Goal: Information Seeking & Learning: Find specific fact

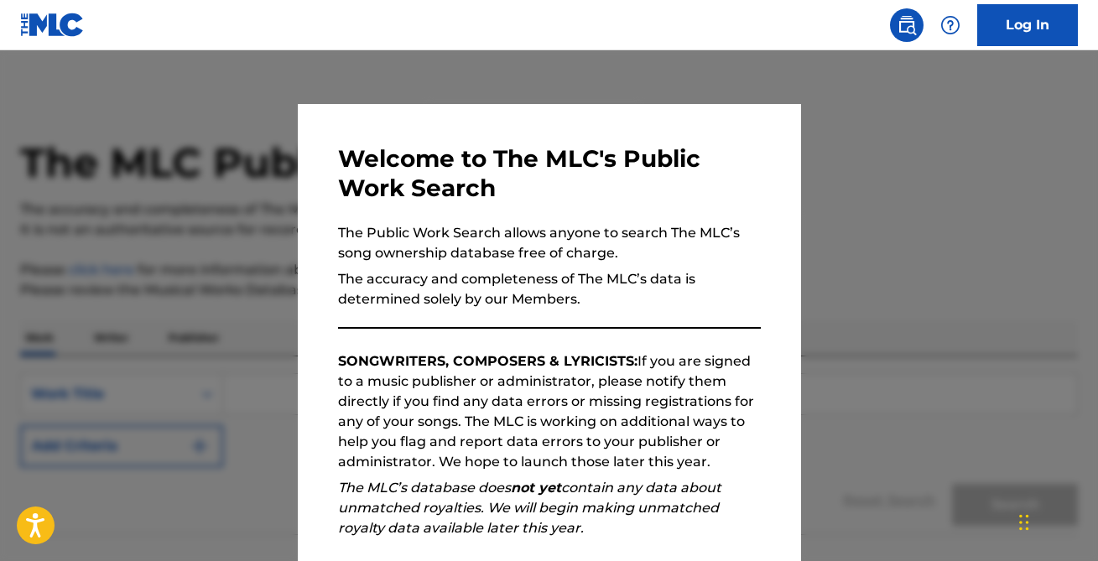
click at [880, 232] on div at bounding box center [549, 330] width 1098 height 561
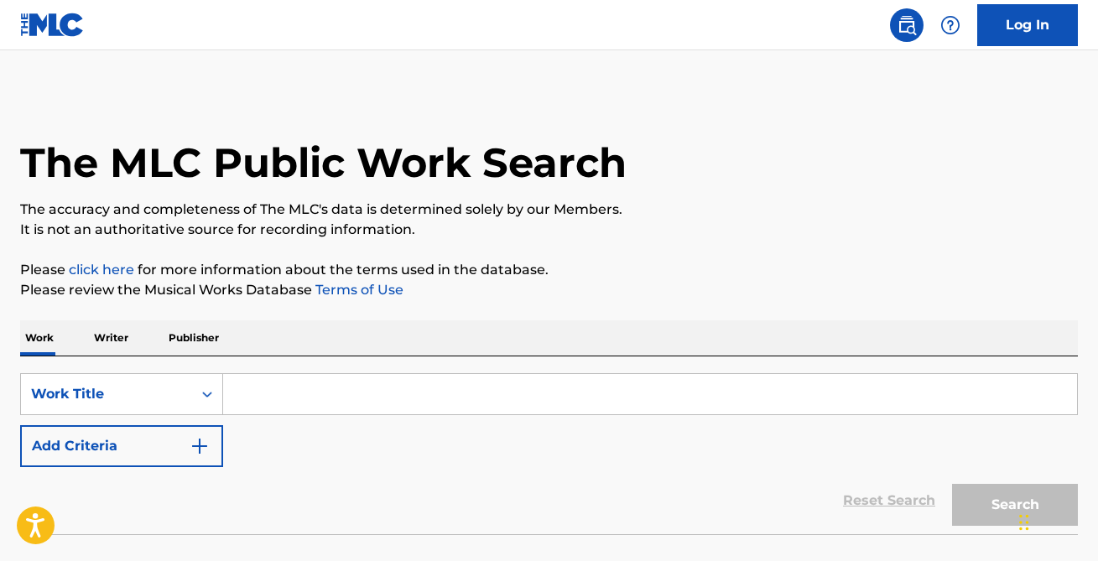
click at [658, 404] on input "Search Form" at bounding box center [650, 394] width 854 height 40
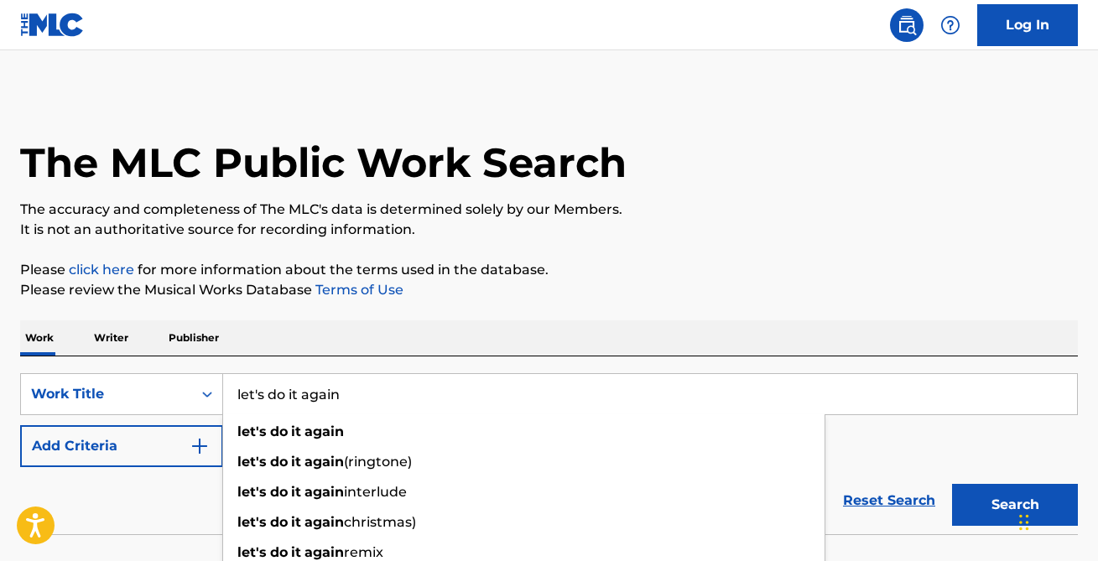
type input "let's do it again"
click at [952, 484] on button "Search" at bounding box center [1015, 505] width 126 height 42
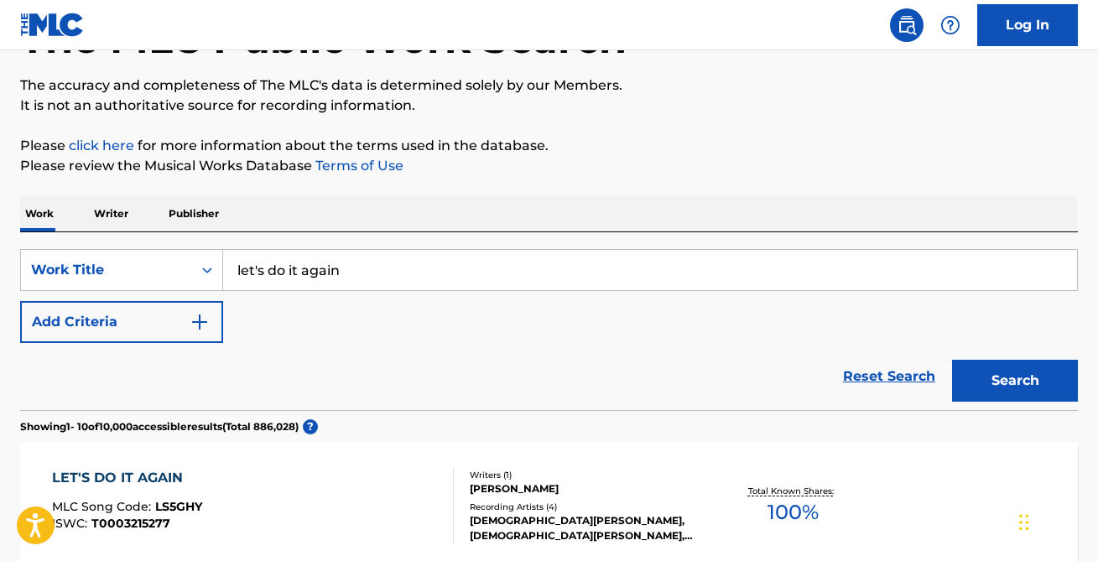
scroll to position [127, 0]
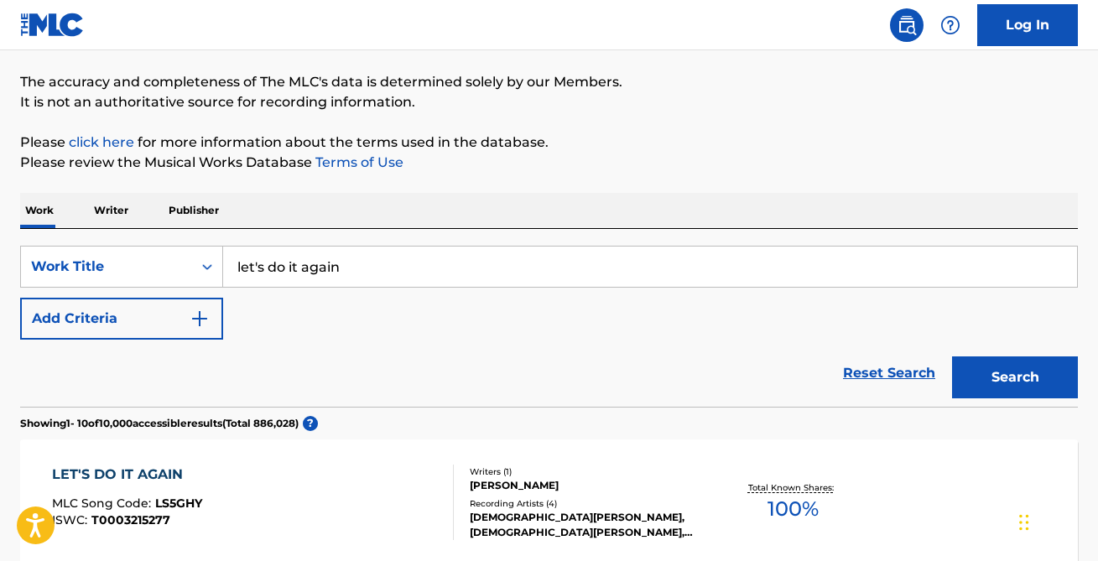
click at [159, 334] on button "Add Criteria" at bounding box center [121, 319] width 203 height 42
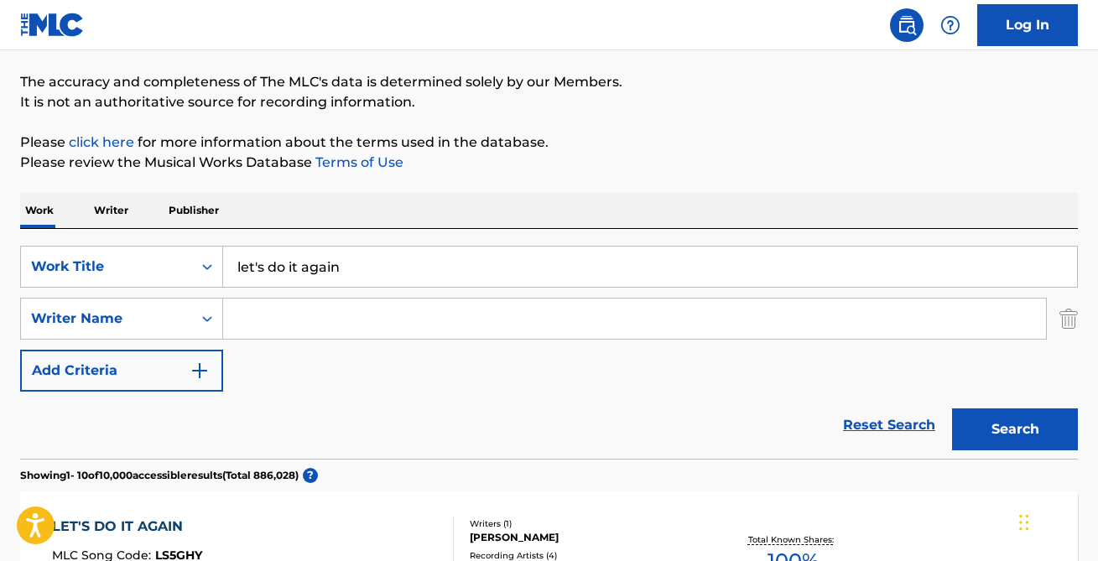
click at [304, 320] on input "Search Form" at bounding box center [634, 319] width 823 height 40
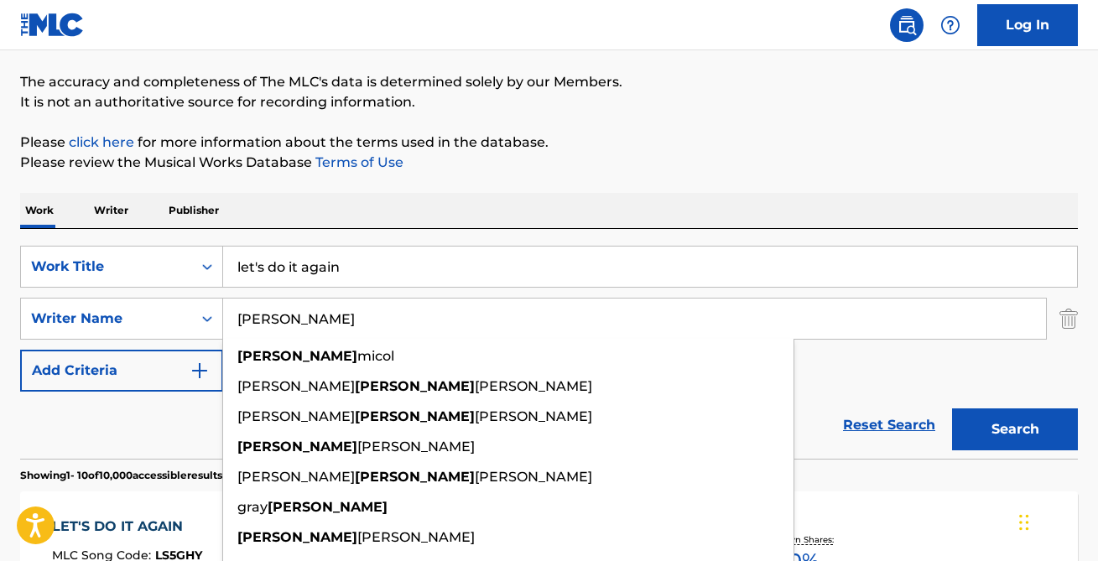
type input "[PERSON_NAME]"
click at [952, 408] on button "Search" at bounding box center [1015, 429] width 126 height 42
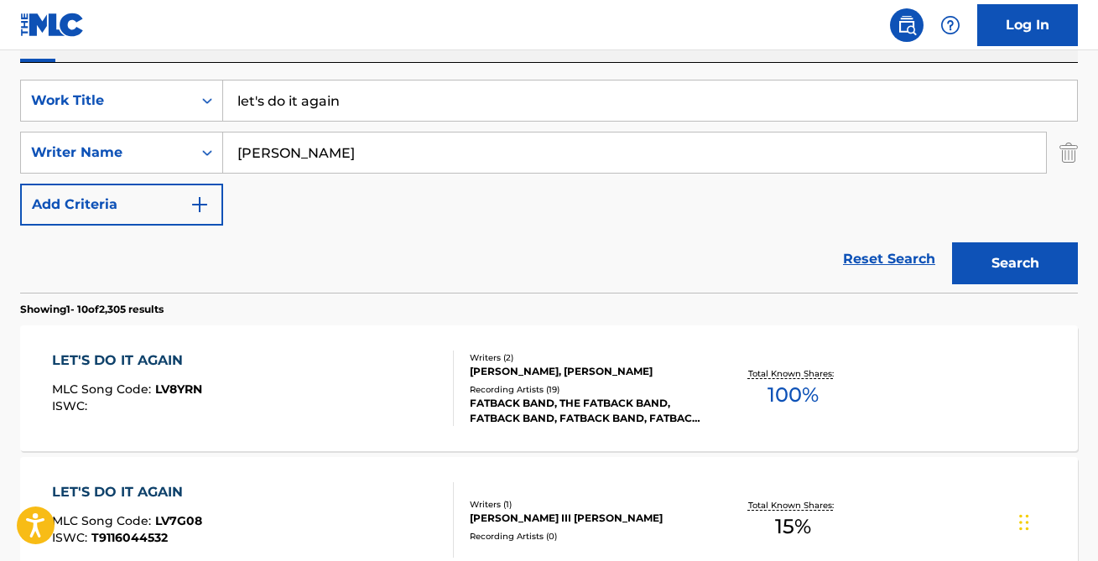
scroll to position [359, 0]
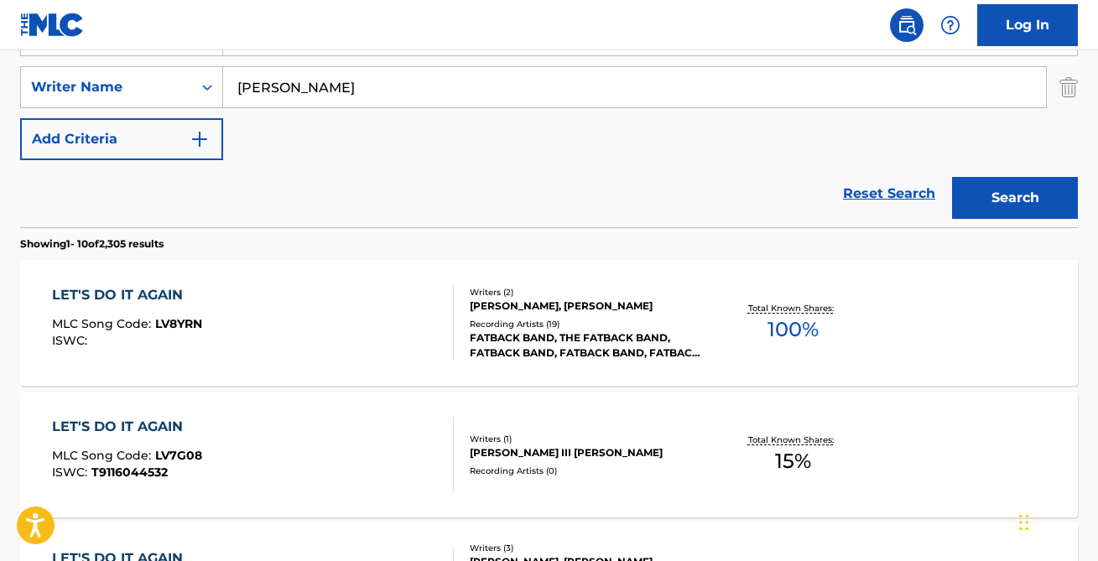
click at [270, 299] on div "LET'S DO IT AGAIN MLC Song Code : LV8YRN ISWC :" at bounding box center [253, 322] width 402 height 75
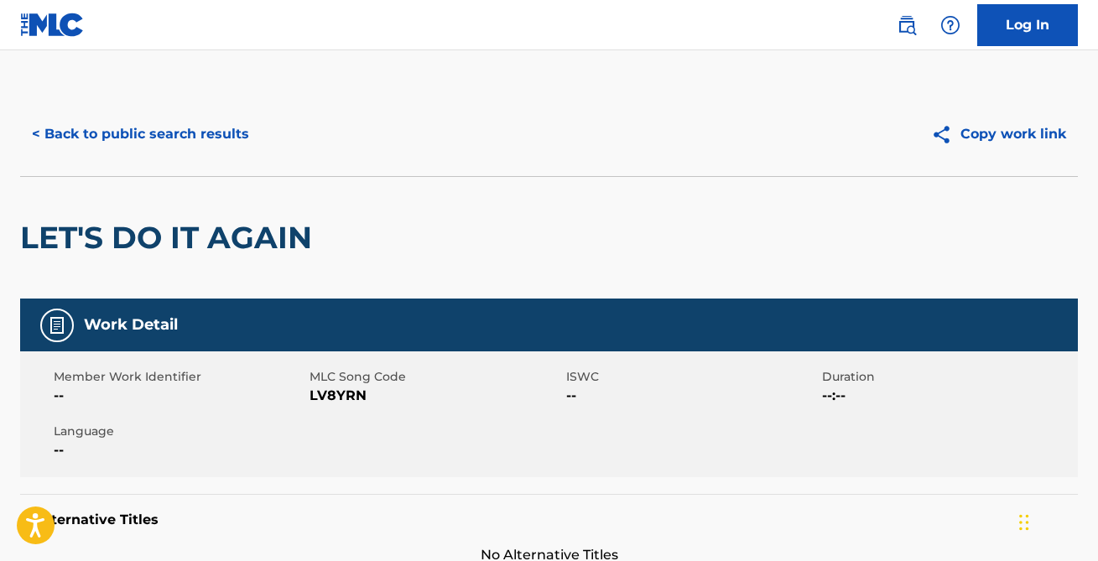
click at [126, 142] on button "< Back to public search results" at bounding box center [140, 134] width 241 height 42
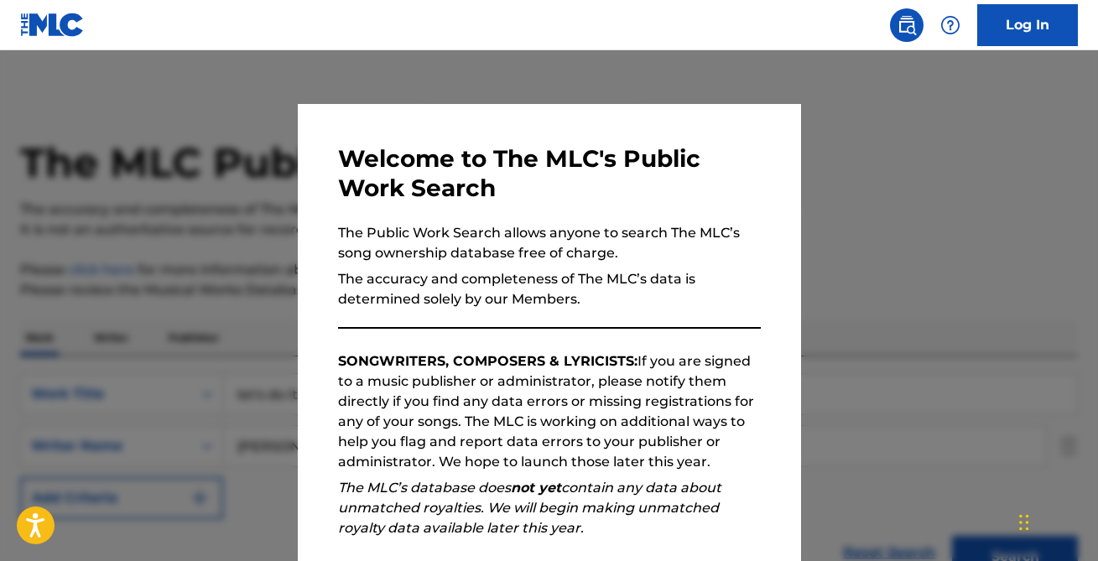
scroll to position [359, 0]
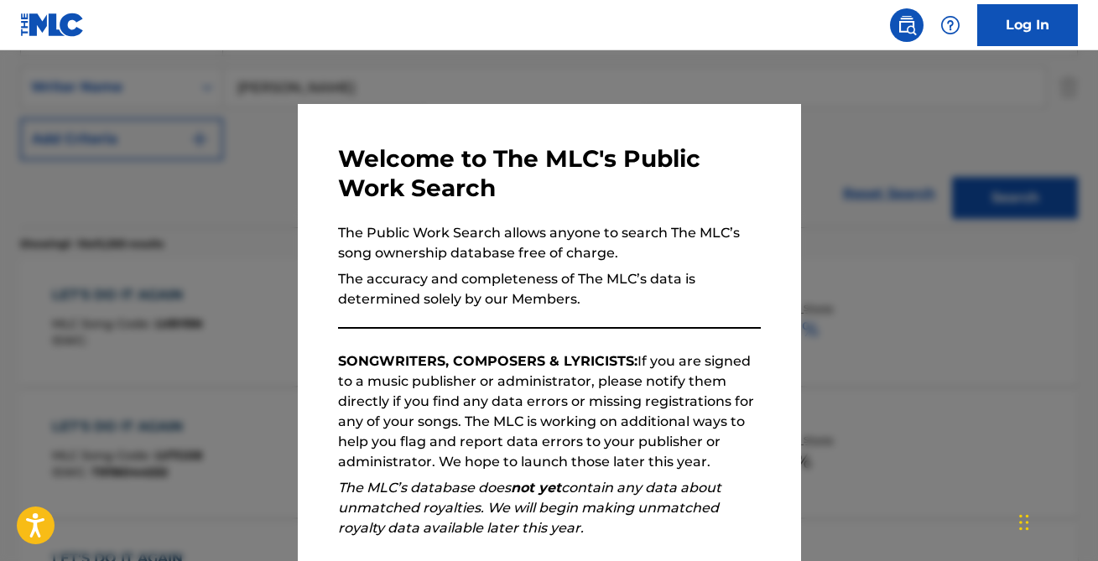
click at [178, 226] on div at bounding box center [549, 330] width 1098 height 561
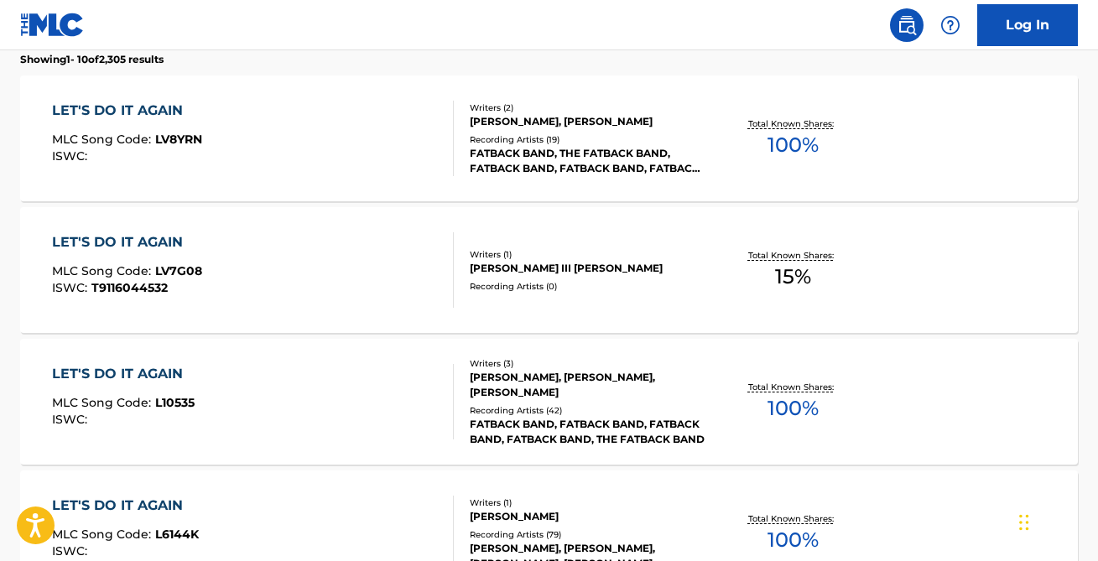
scroll to position [545, 0]
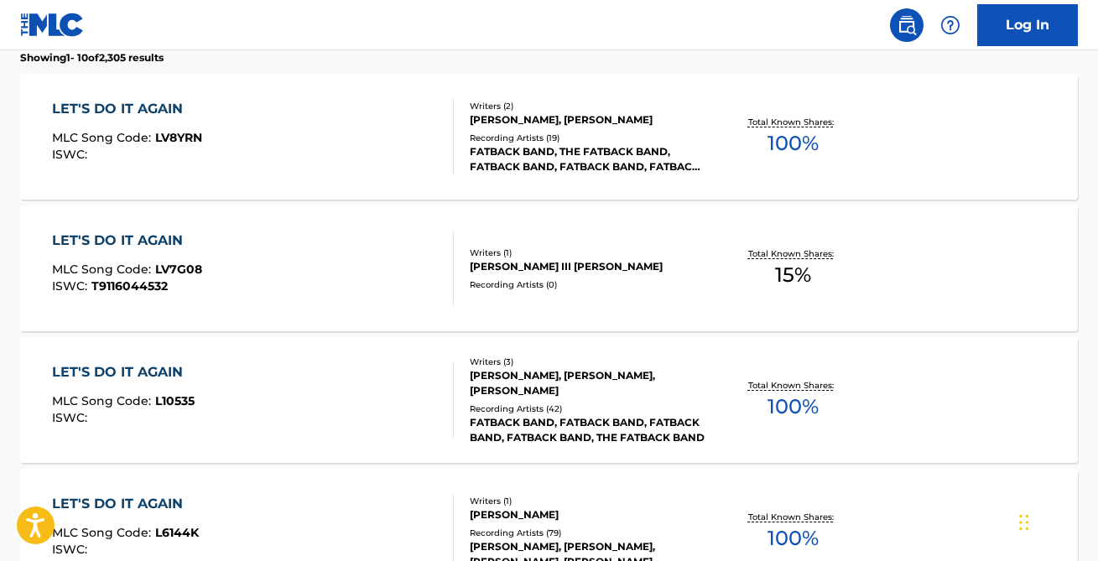
click at [222, 375] on div "LET'S DO IT AGAIN MLC Song Code : L10535 ISWC :" at bounding box center [253, 399] width 402 height 75
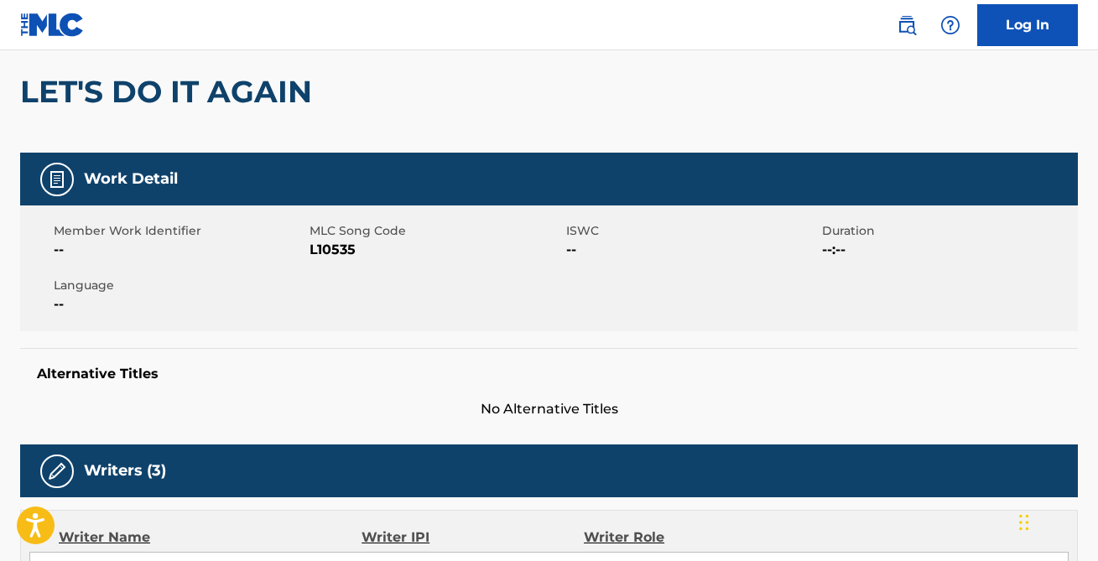
scroll to position [96, 0]
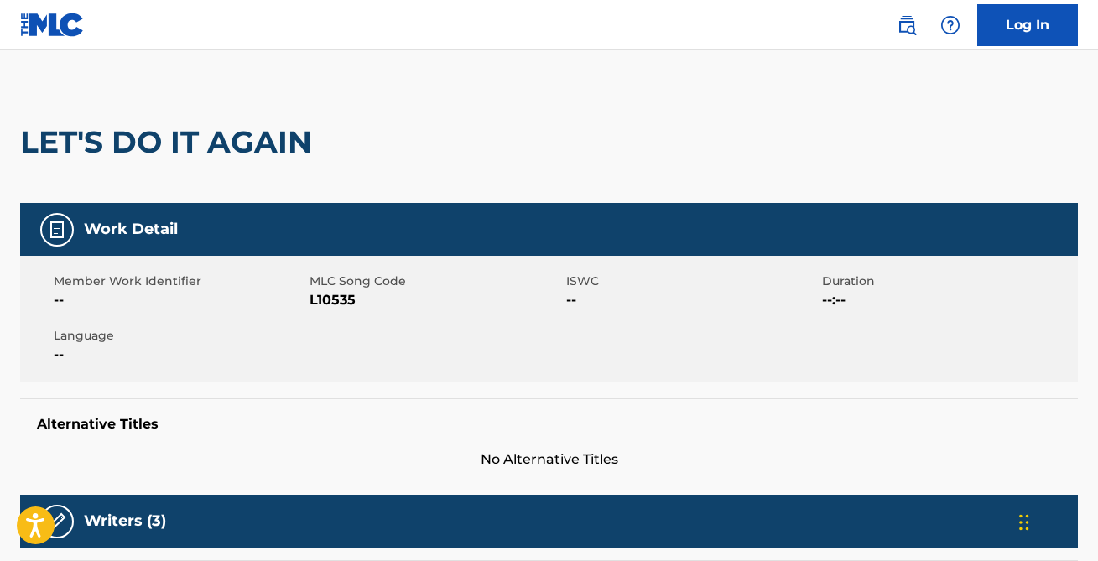
scroll to position [641, 0]
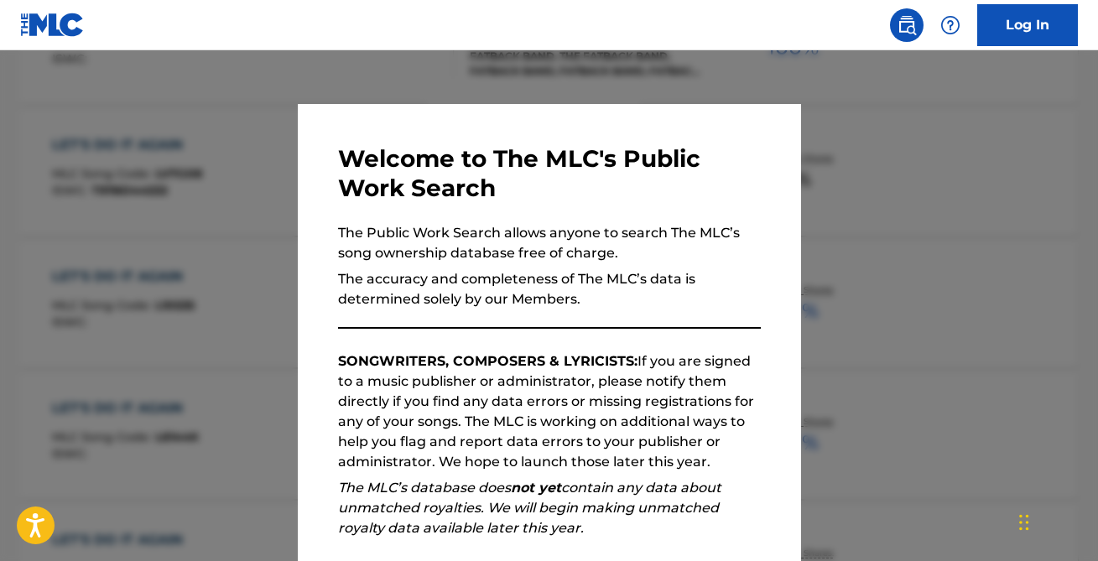
click at [199, 159] on div at bounding box center [549, 330] width 1098 height 561
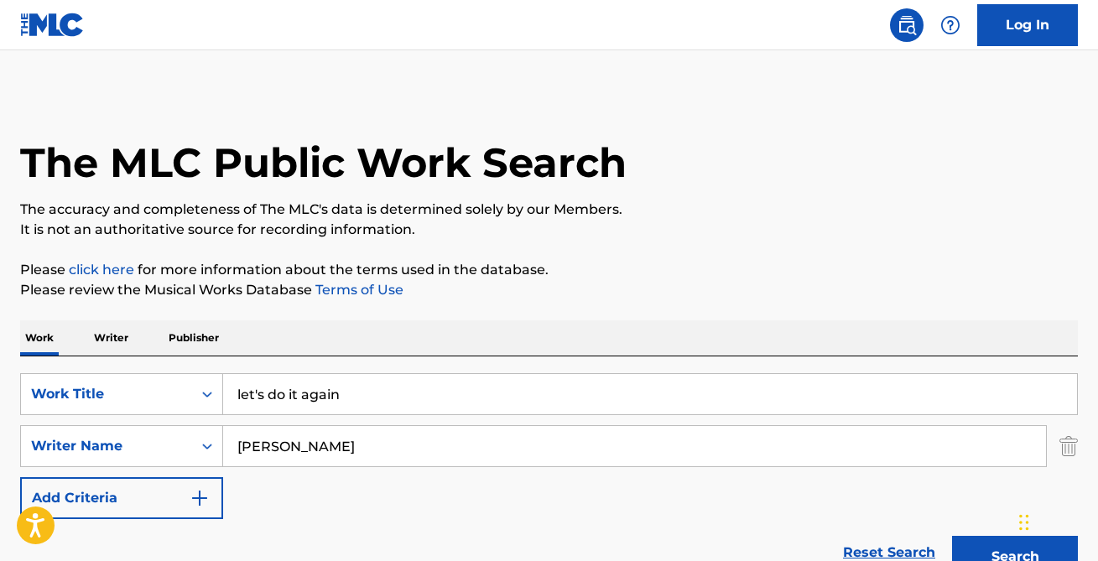
scroll to position [8, 0]
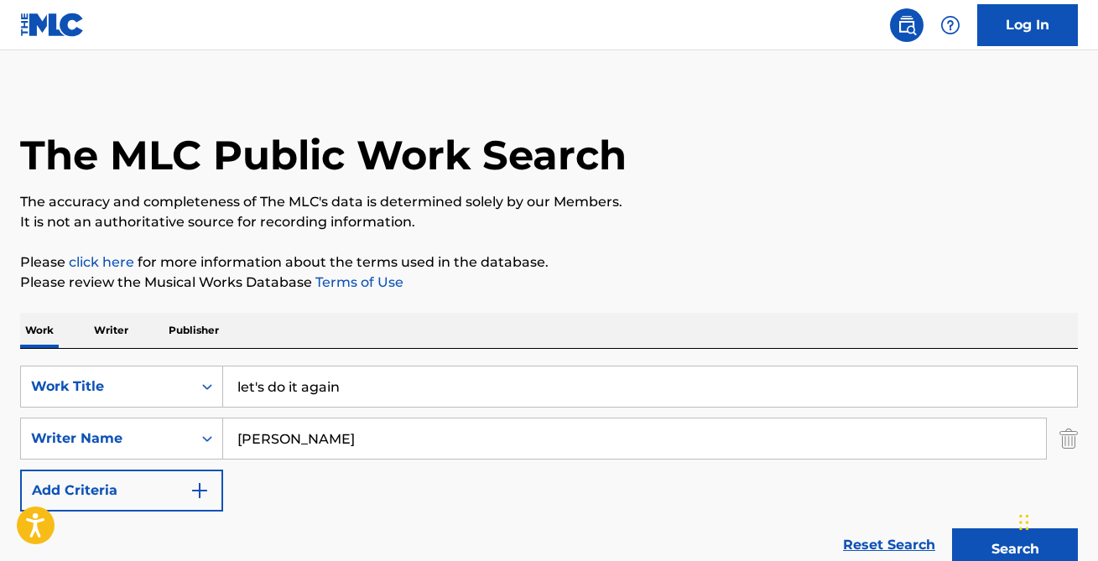
click at [353, 397] on input "let's do it again" at bounding box center [650, 387] width 854 height 40
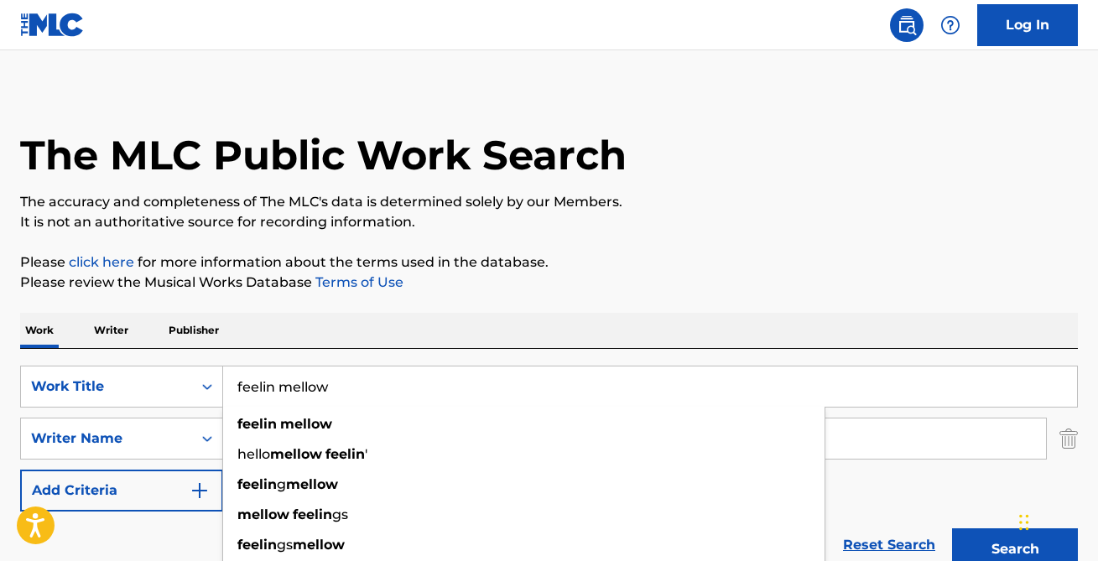
type input "feelin mellow"
click at [952, 528] on button "Search" at bounding box center [1015, 549] width 126 height 42
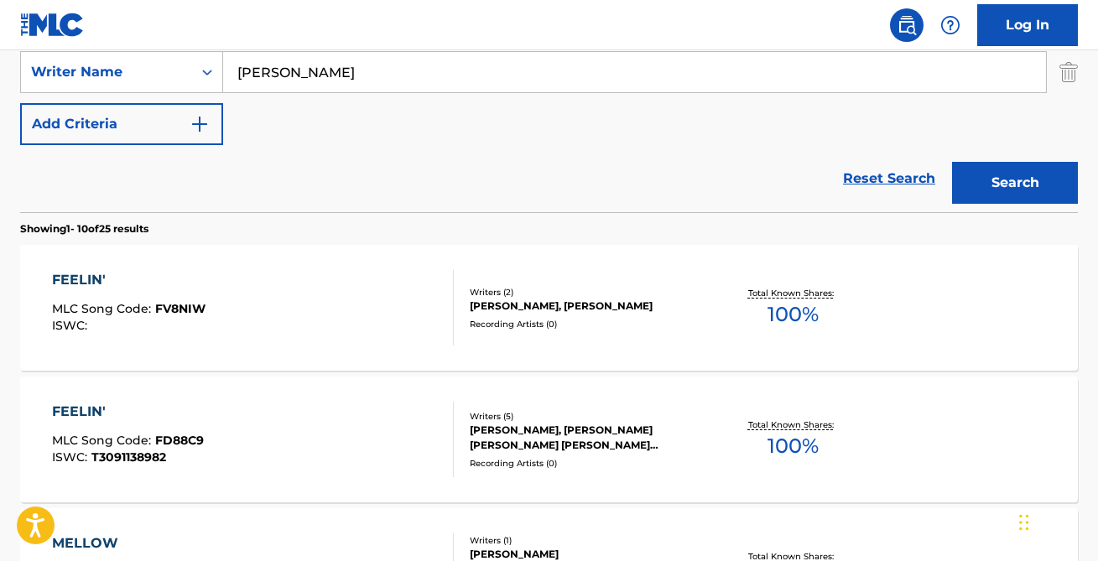
scroll to position [373, 0]
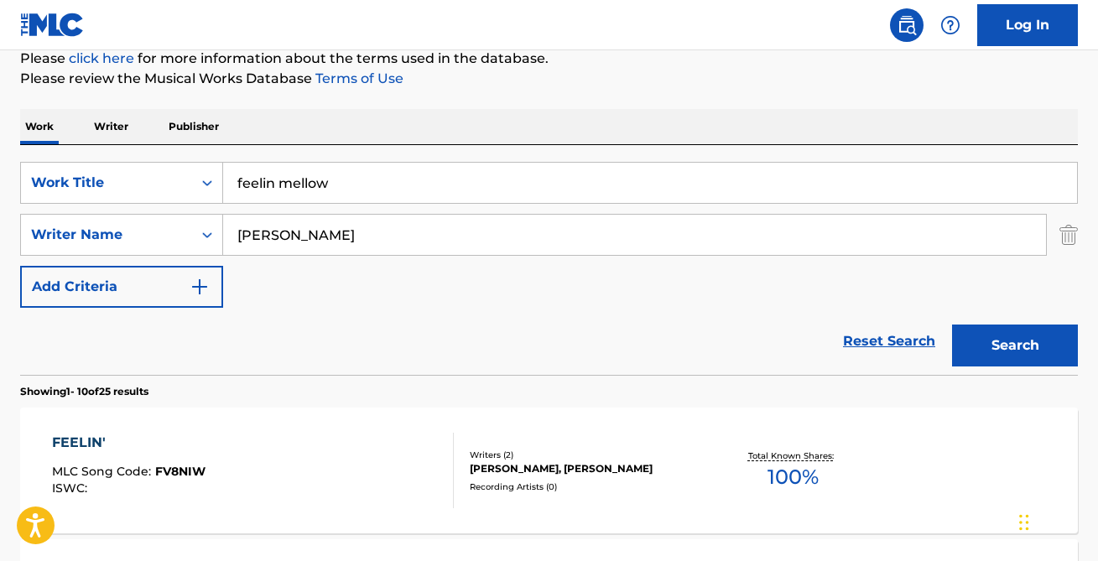
scroll to position [0, 0]
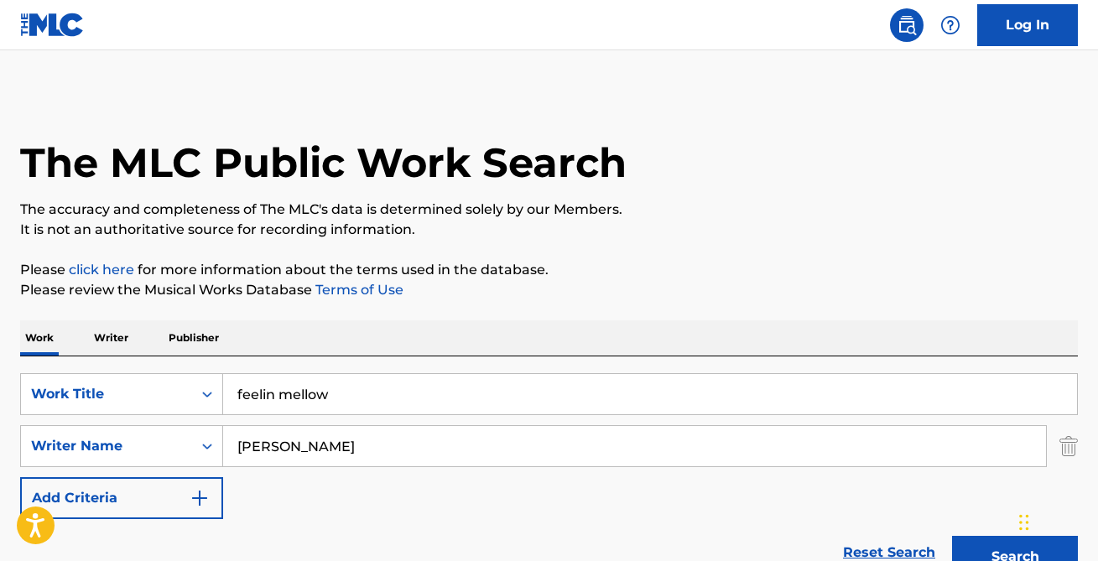
click at [294, 459] on input "[PERSON_NAME]" at bounding box center [634, 446] width 823 height 40
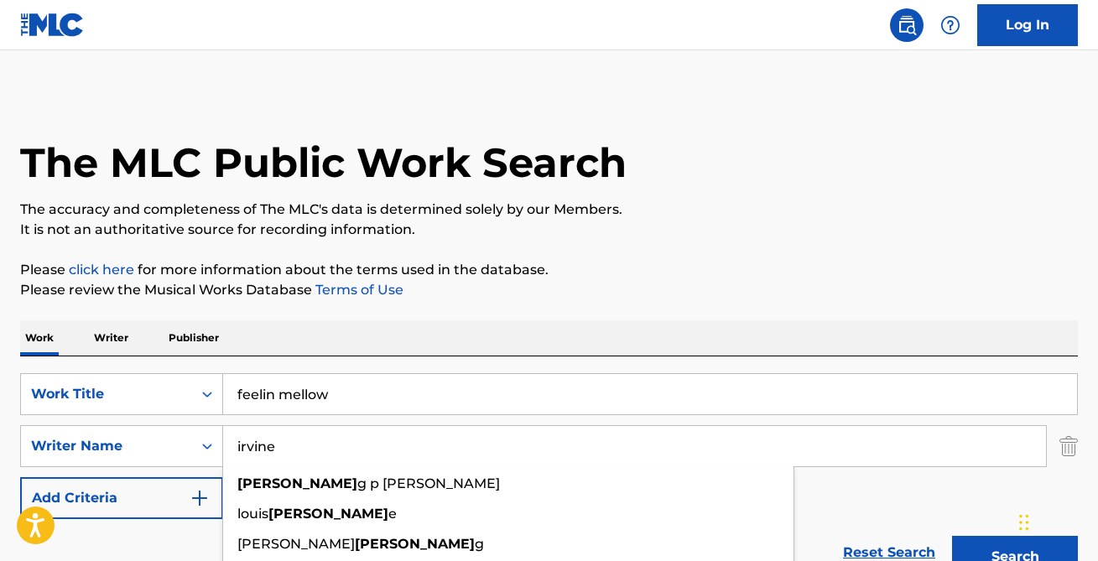
type input "irvine"
click at [952, 536] on button "Search" at bounding box center [1015, 557] width 126 height 42
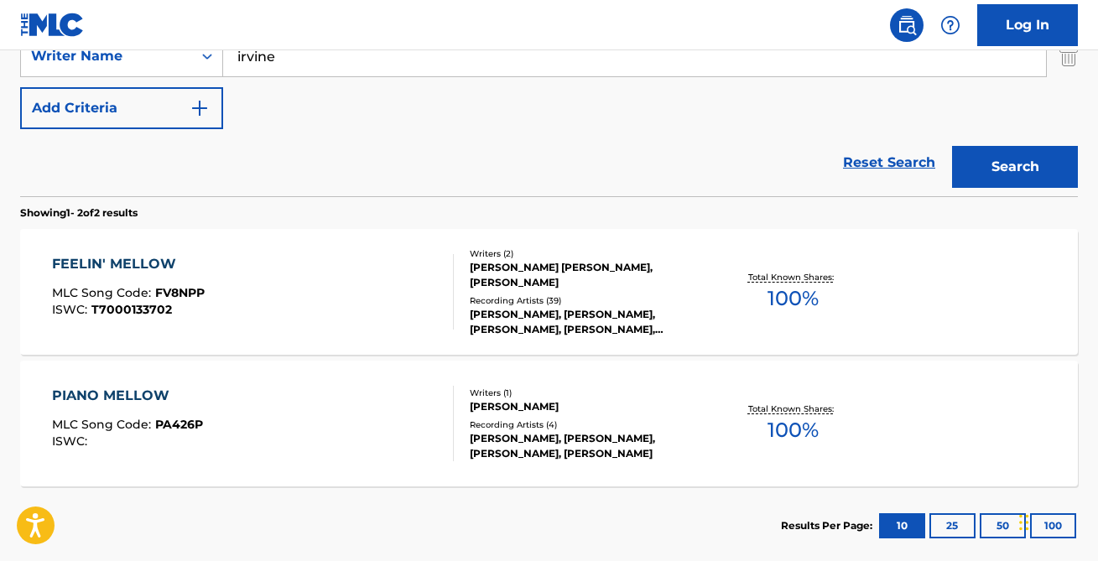
scroll to position [389, 0]
click at [242, 304] on div "FEELIN' MELLOW MLC Song Code : FV8NPP ISWC : T7000133702" at bounding box center [253, 292] width 402 height 75
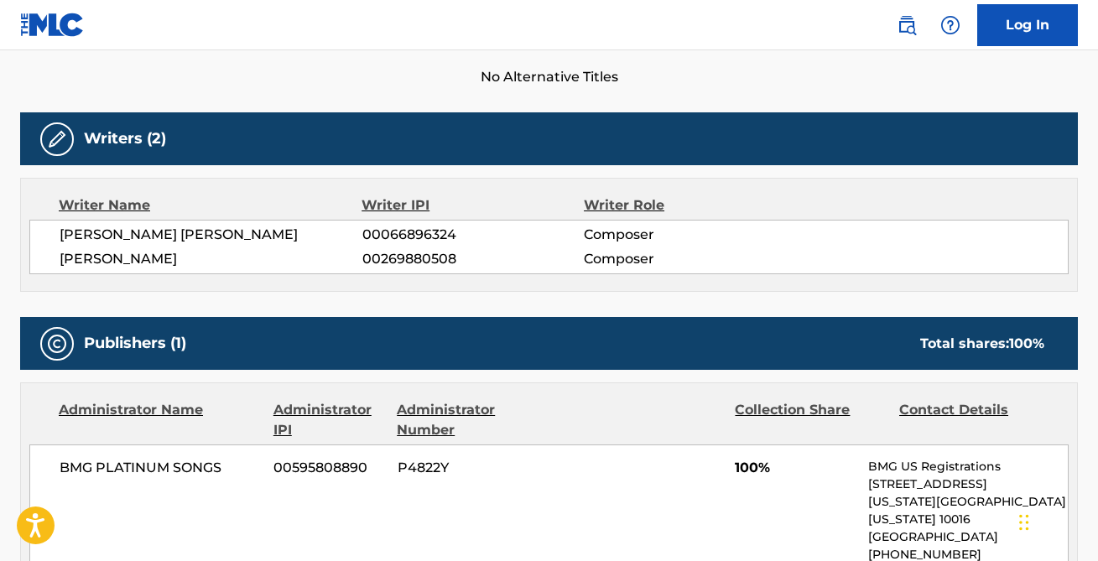
scroll to position [463, 0]
